Goal: Information Seeking & Learning: Learn about a topic

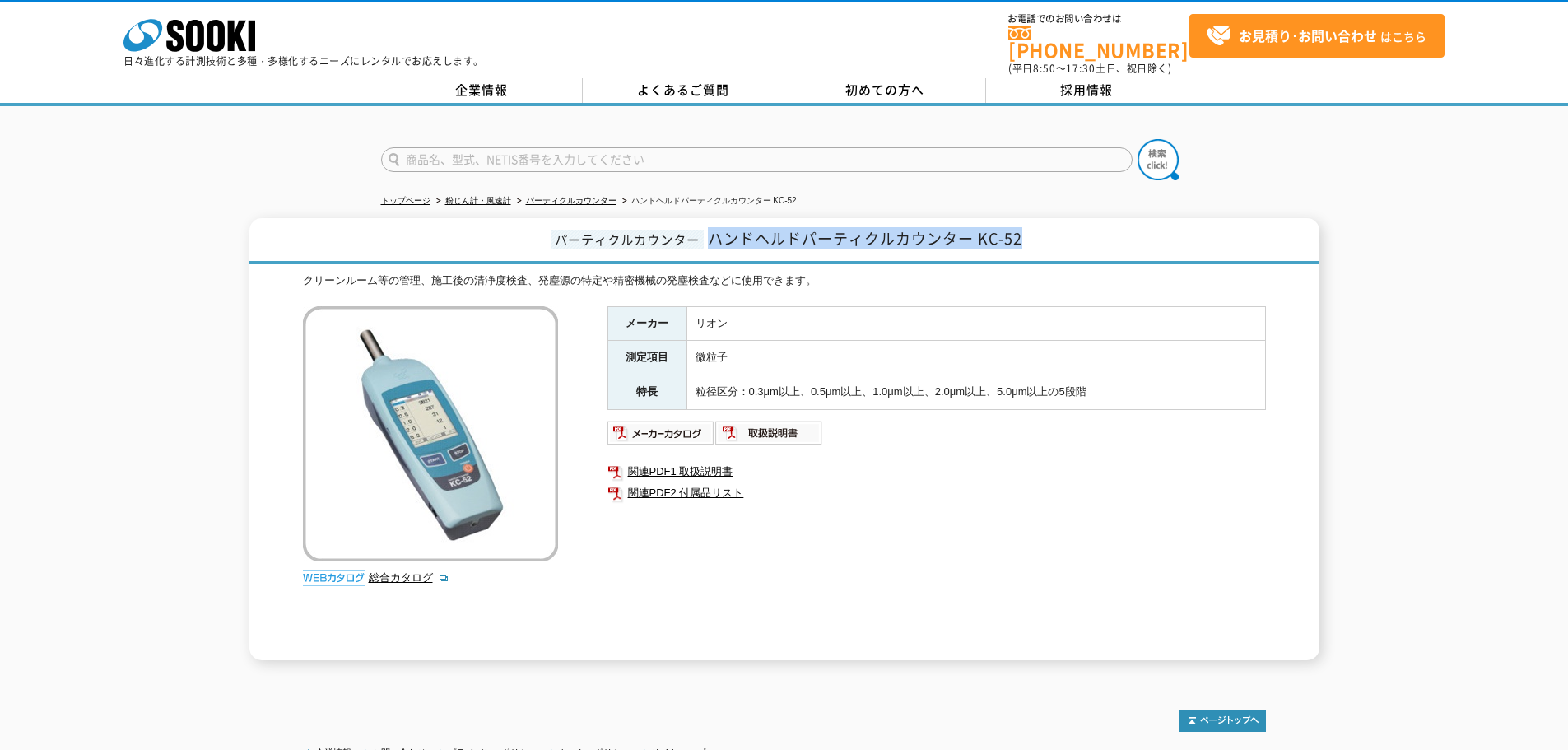
drag, startPoint x: 713, startPoint y: 228, endPoint x: 1026, endPoint y: 226, distance: 313.0
click at [1026, 226] on h1 "パーティクルカウンター ハンドヘルドパーティクルカウンター KC-52" at bounding box center [784, 241] width 1070 height 46
copy span "ハンドヘルドパーティクルカウンター KC-52"
click at [263, 48] on div "株式会社 ソーキ spMenu 日々進化する計測技術と多種・多様化するニーズにレンタルでお応えします。" at bounding box center [304, 38] width 360 height 55
